Goal: Task Accomplishment & Management: Manage account settings

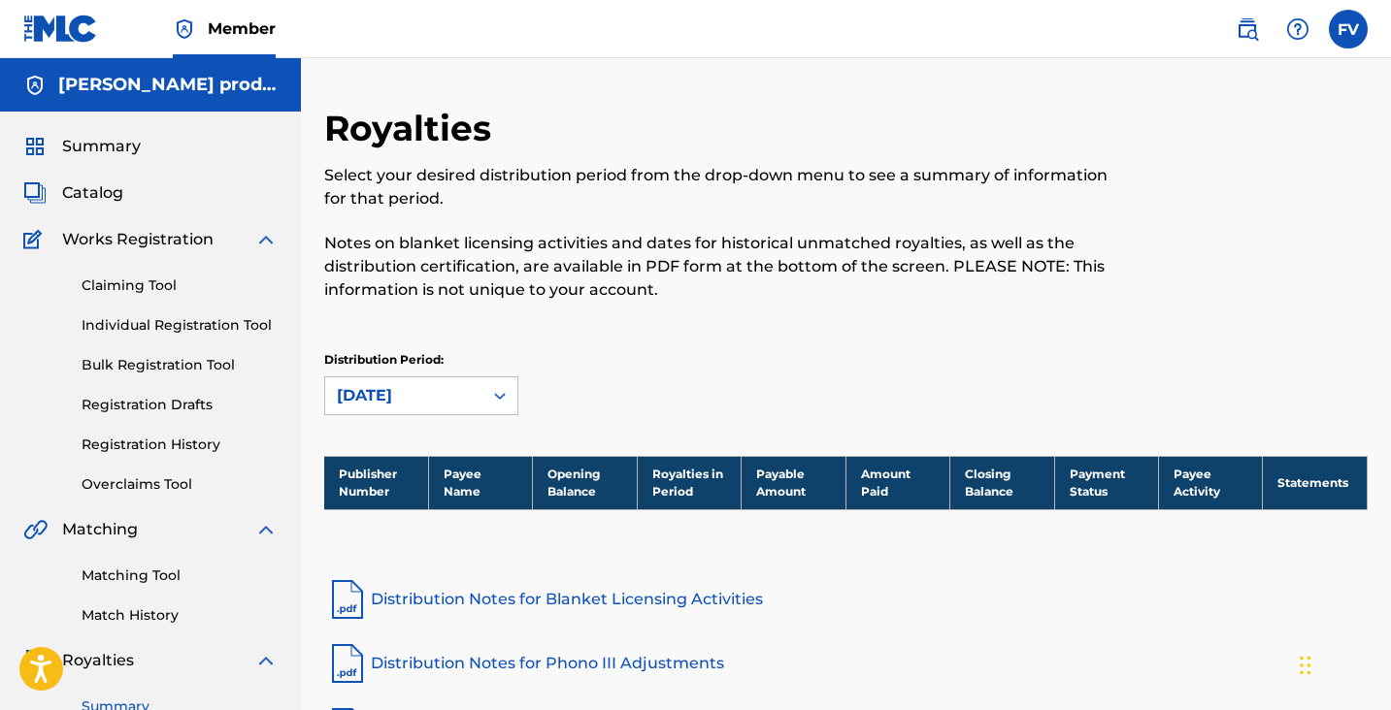
scroll to position [192, 0]
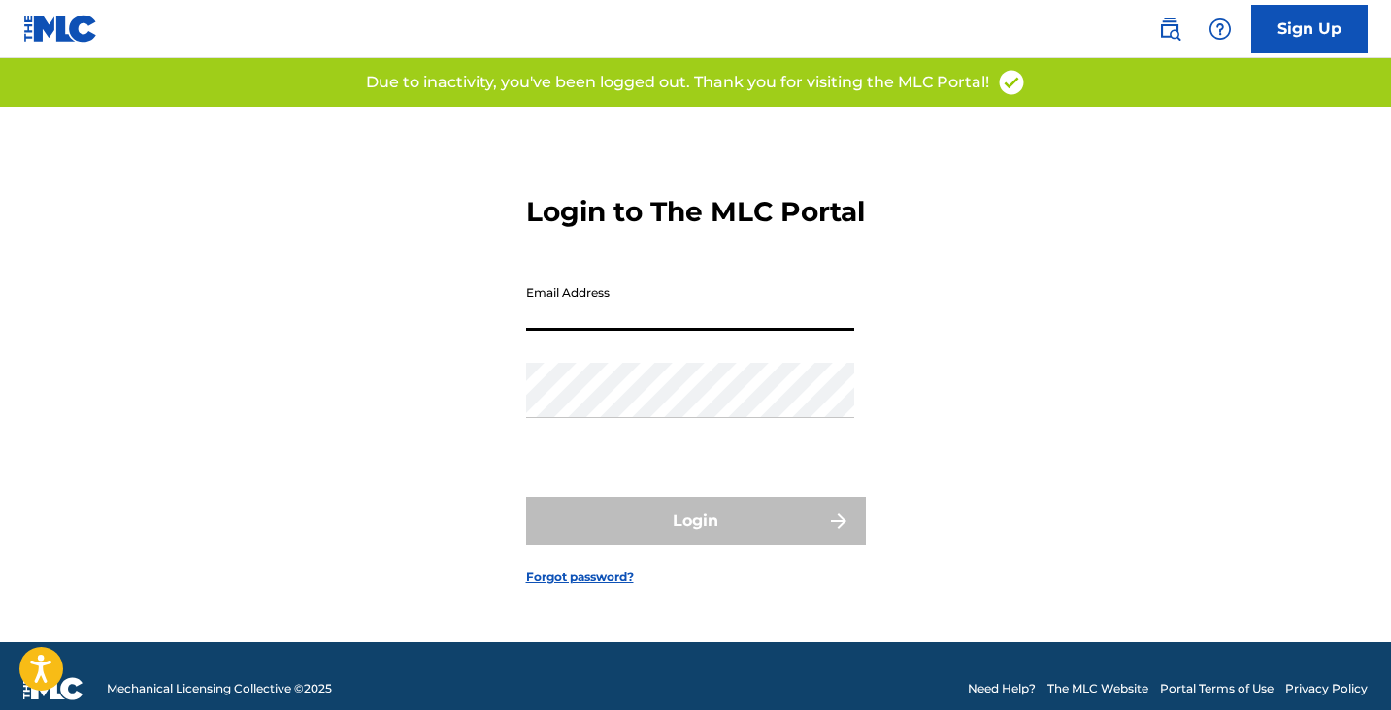
click at [615, 331] on input "Email Address" at bounding box center [690, 303] width 328 height 55
